Goal: Communication & Community: Connect with others

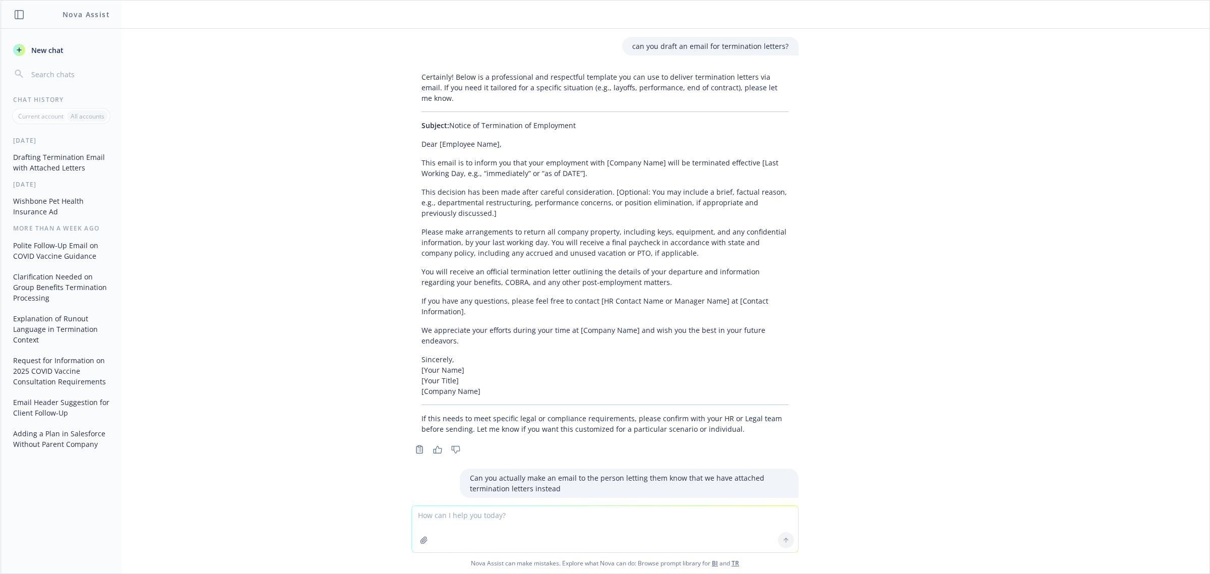
scroll to position [622, 0]
